Goal: Navigation & Orientation: Find specific page/section

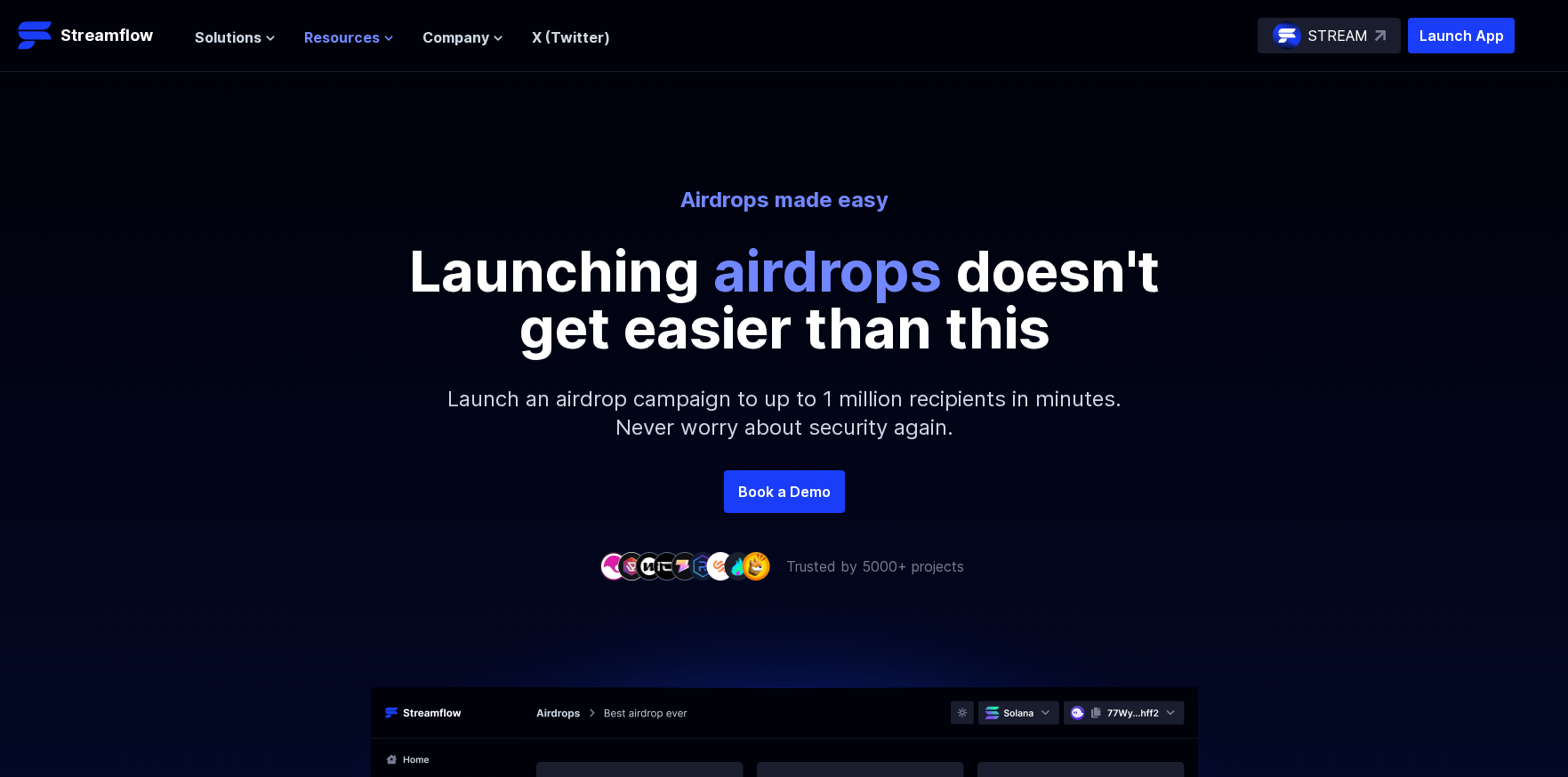
click at [350, 40] on span "Resources" at bounding box center [342, 37] width 76 height 21
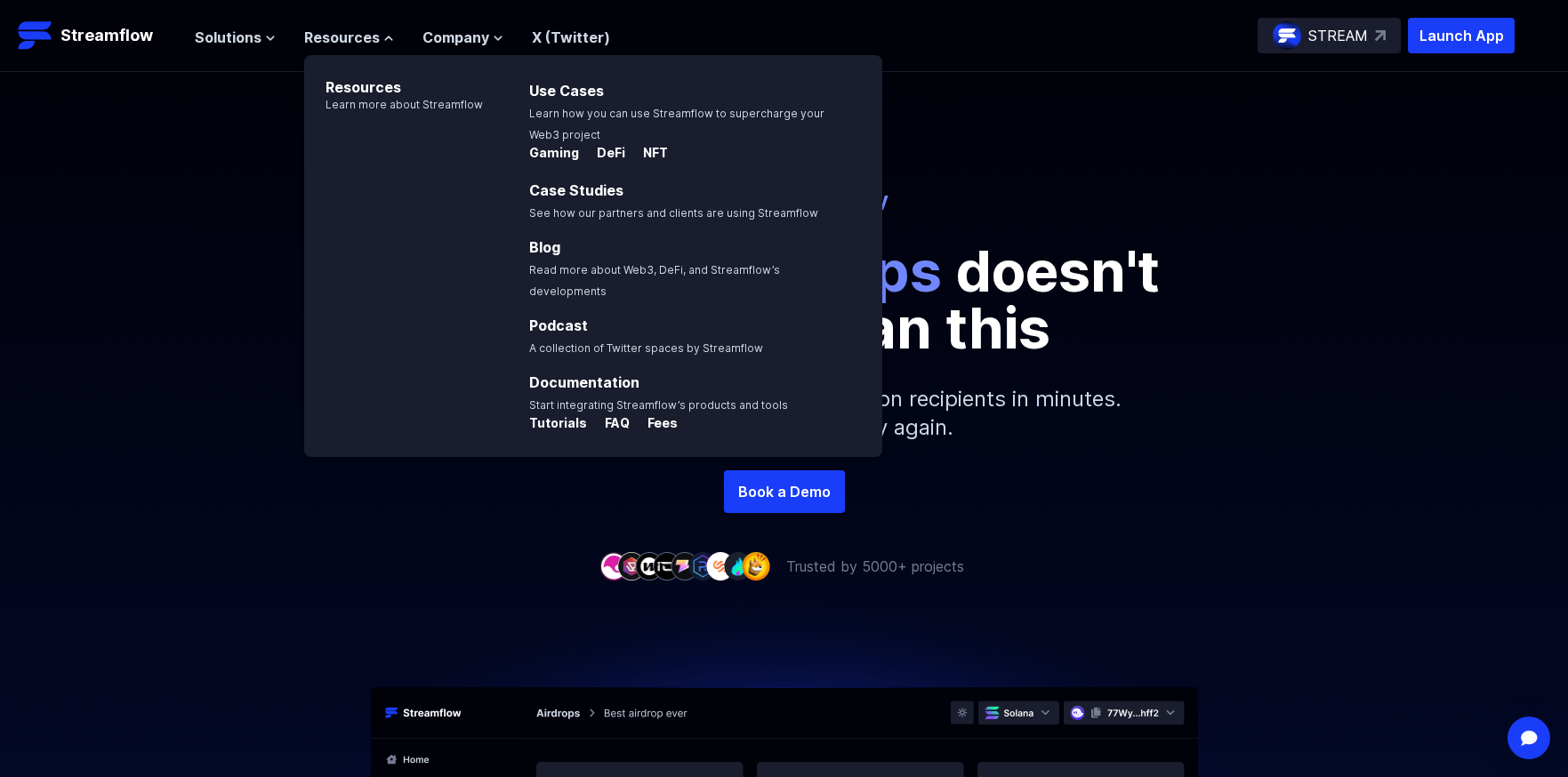
click at [1169, 177] on div "Airdrops made easy Launching airdrops doesn't get easier than this Launch an ai…" at bounding box center [784, 270] width 1568 height 398
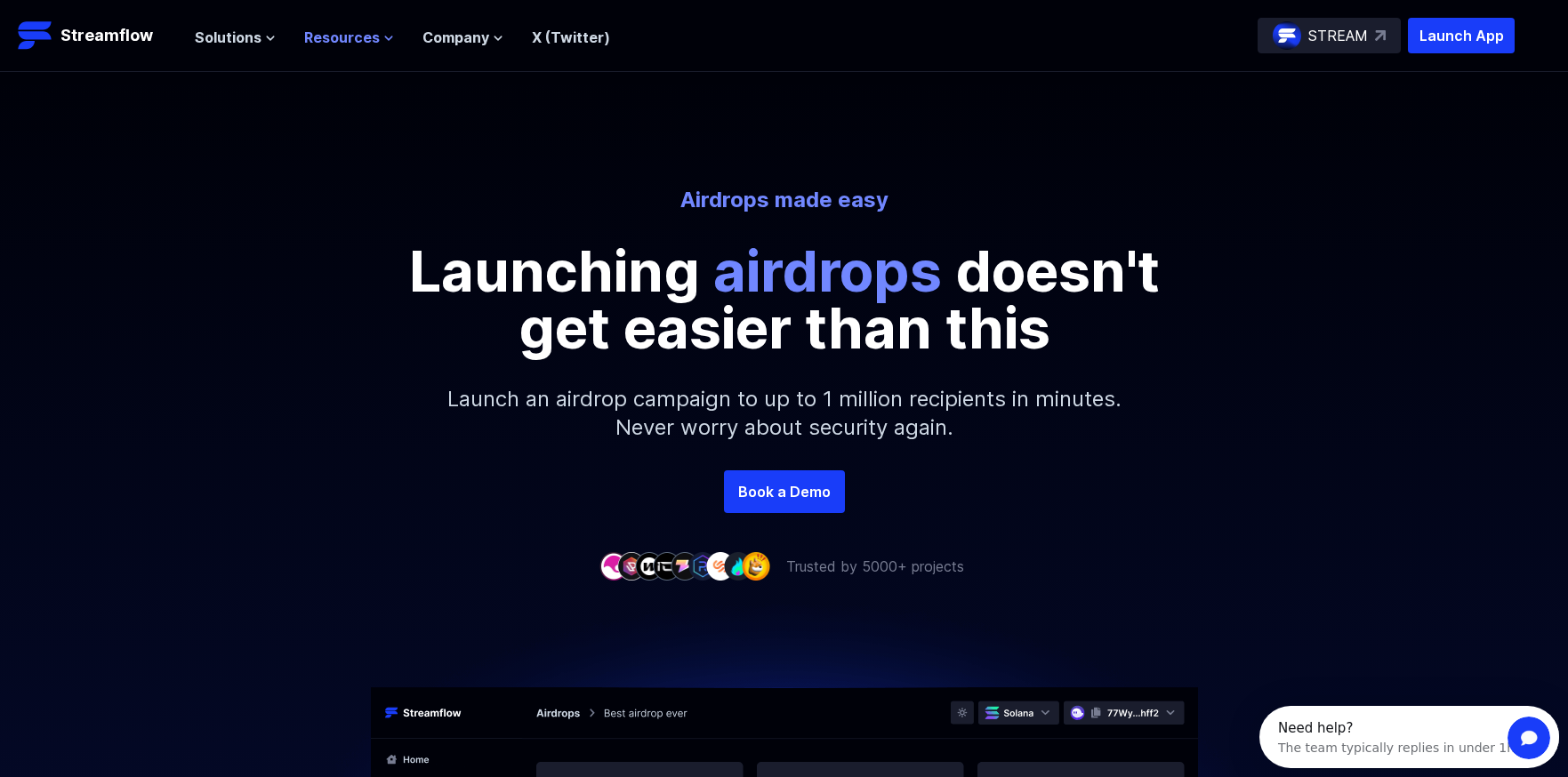
click at [384, 37] on icon at bounding box center [388, 38] width 11 height 11
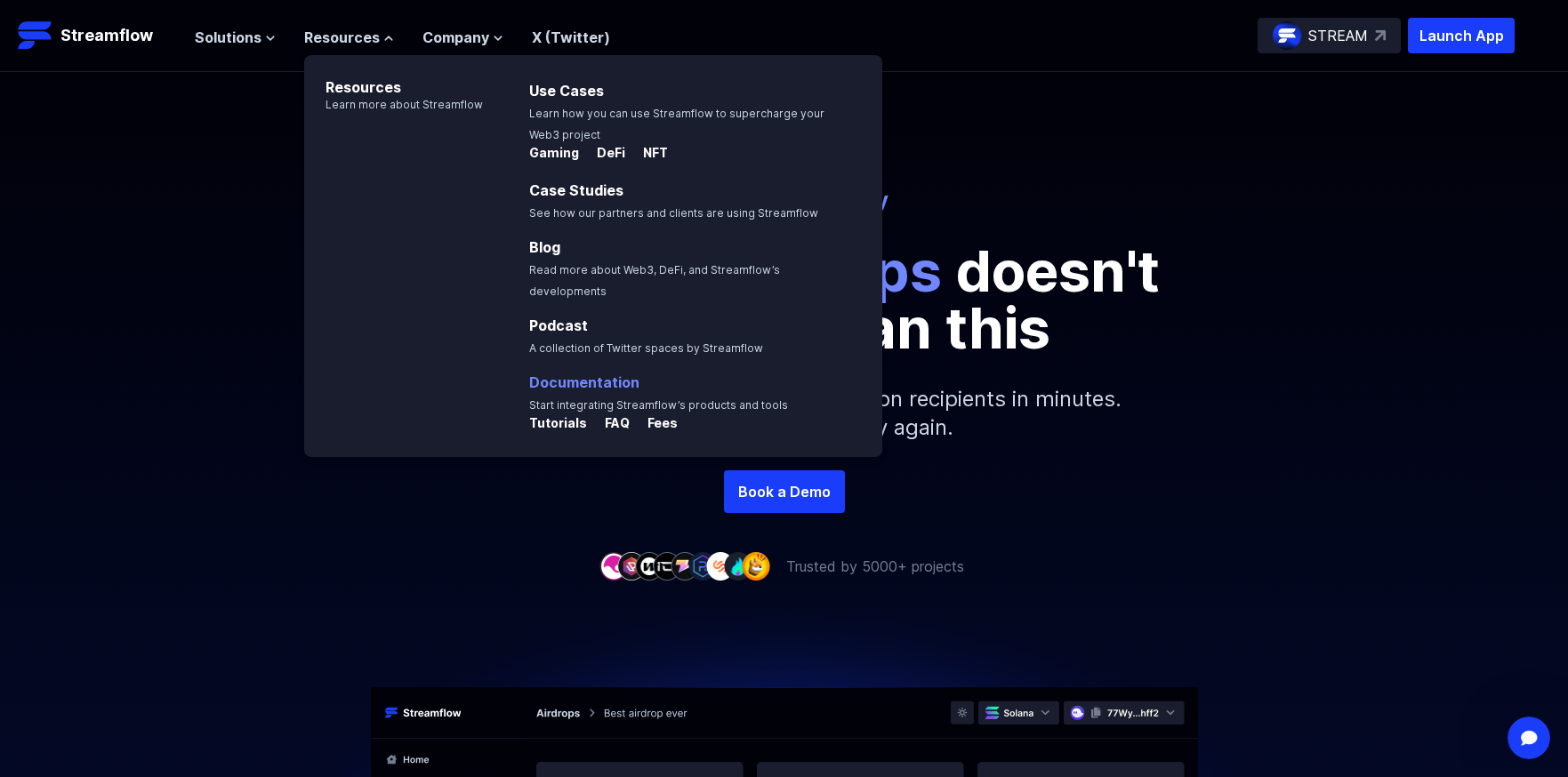
click at [598, 373] on link "Documentation" at bounding box center [584, 382] width 111 height 18
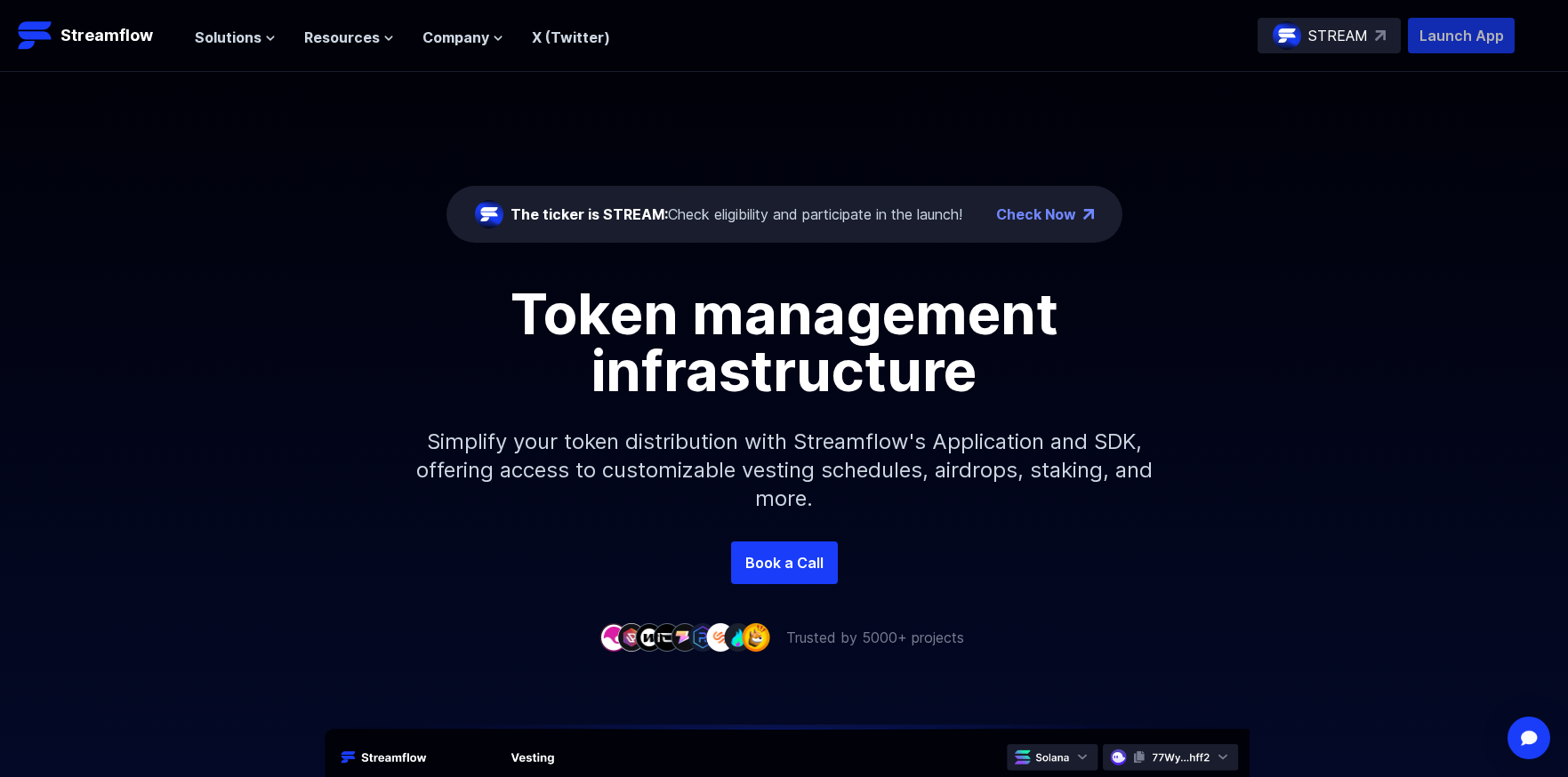
click at [1449, 43] on p "Launch App" at bounding box center [1460, 36] width 107 height 36
